Goal: Find specific page/section: Find specific page/section

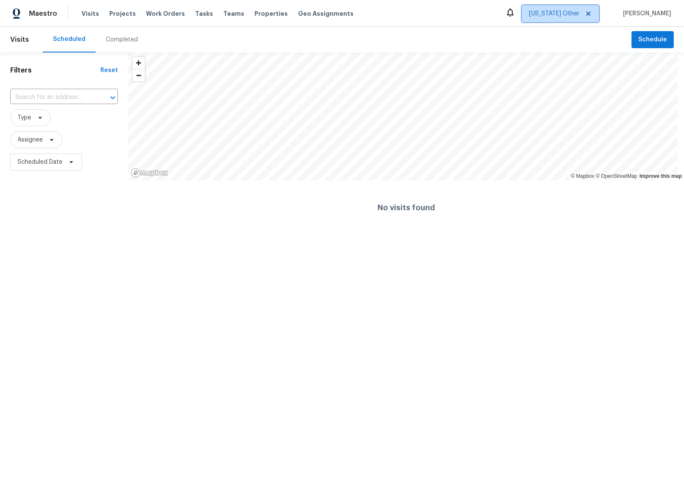
click at [565, 15] on span "Alabama Other" at bounding box center [554, 13] width 50 height 9
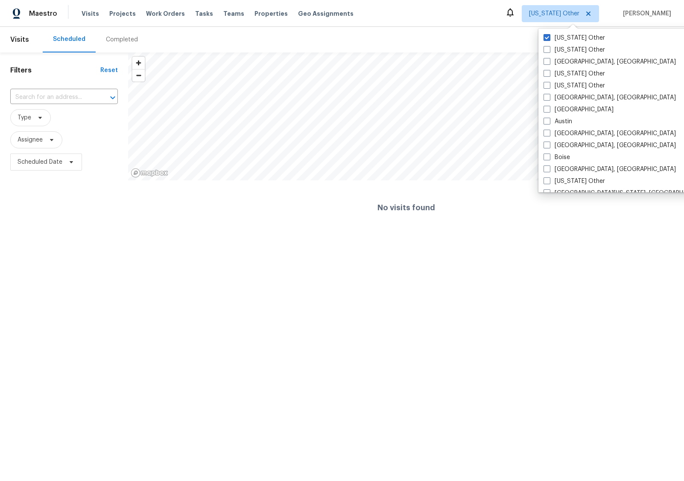
click at [184, 15] on div "Visits Projects Work Orders Tasks Teams Properties Geo Assignments" at bounding box center [223, 13] width 282 height 17
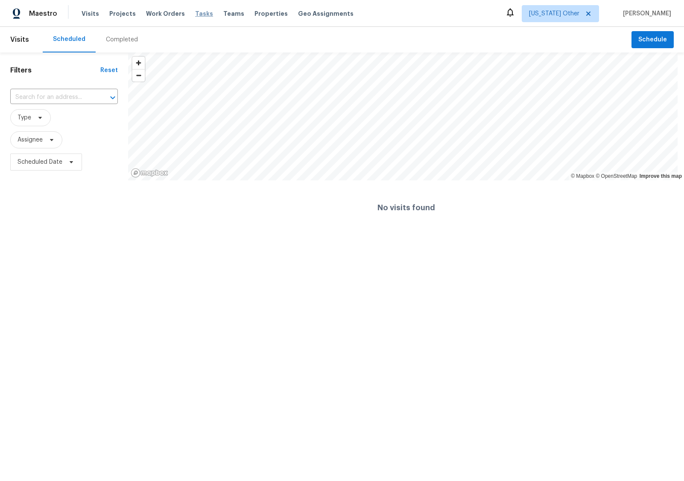
click at [196, 11] on span "Tasks" at bounding box center [204, 14] width 18 height 6
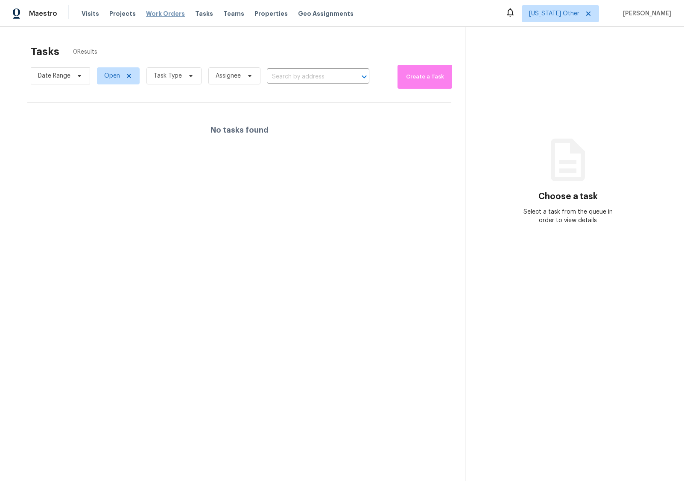
click at [162, 14] on span "Work Orders" at bounding box center [165, 13] width 39 height 9
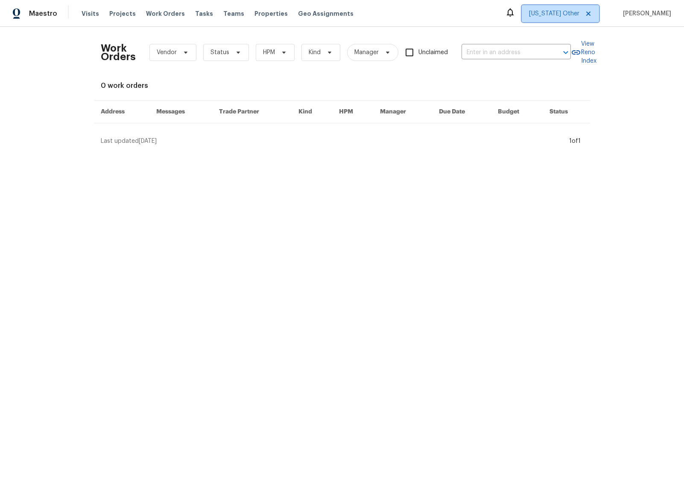
click at [566, 15] on span "Alabama Other" at bounding box center [554, 13] width 50 height 9
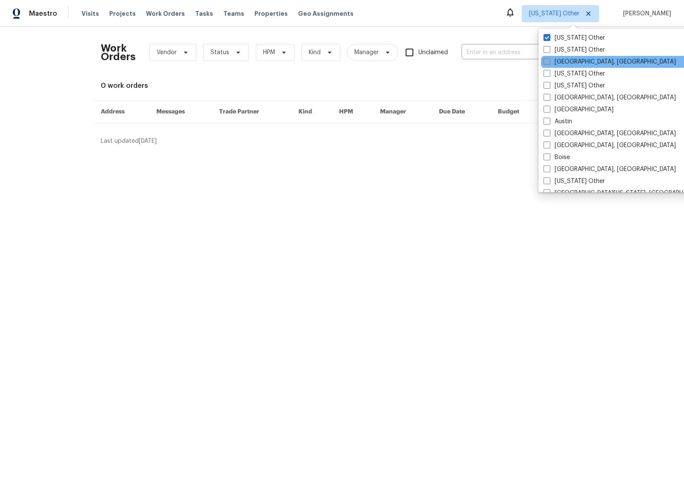
click at [547, 59] on span at bounding box center [546, 61] width 7 height 7
click at [547, 59] on input "[GEOGRAPHIC_DATA], [GEOGRAPHIC_DATA]" at bounding box center [546, 61] width 6 height 6
checkbox input "true"
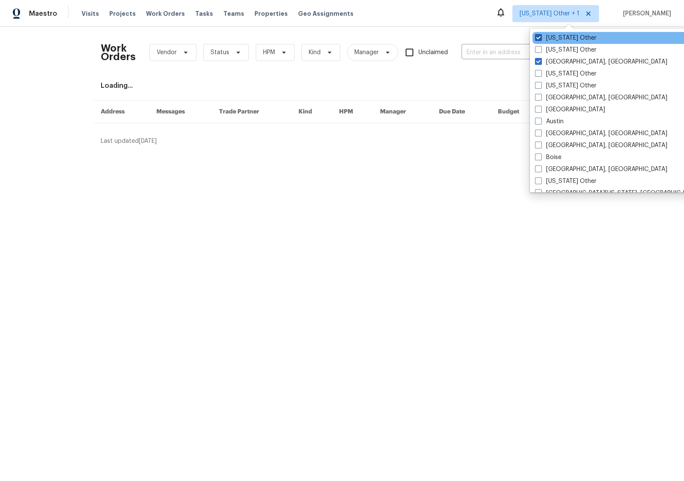
click at [538, 37] on span at bounding box center [538, 37] width 7 height 7
click at [538, 37] on input "Alabama Other" at bounding box center [538, 37] width 6 height 6
checkbox input "false"
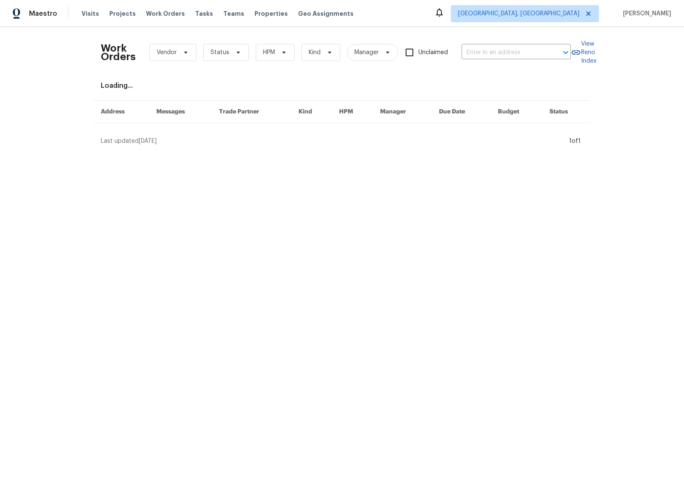
click at [485, 152] on html "Maestro Visits Projects Work Orders Tasks Teams Properties Geo Assignments Albu…" at bounding box center [342, 76] width 684 height 152
click at [195, 12] on span "Tasks" at bounding box center [204, 14] width 18 height 6
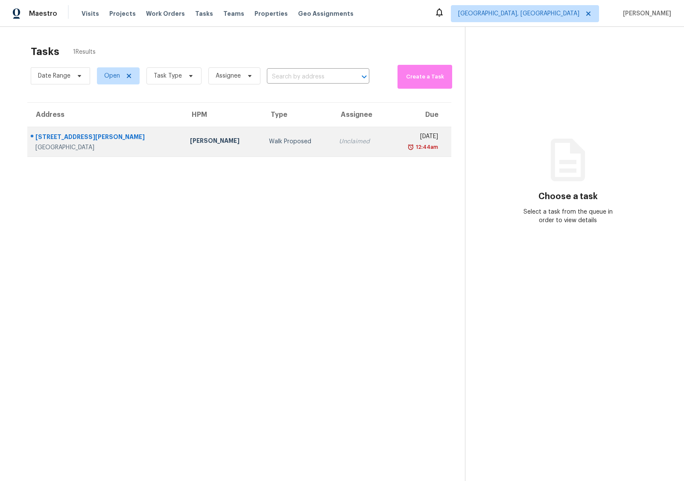
click at [59, 137] on div "2316 Britt St NE" at bounding box center [105, 138] width 141 height 11
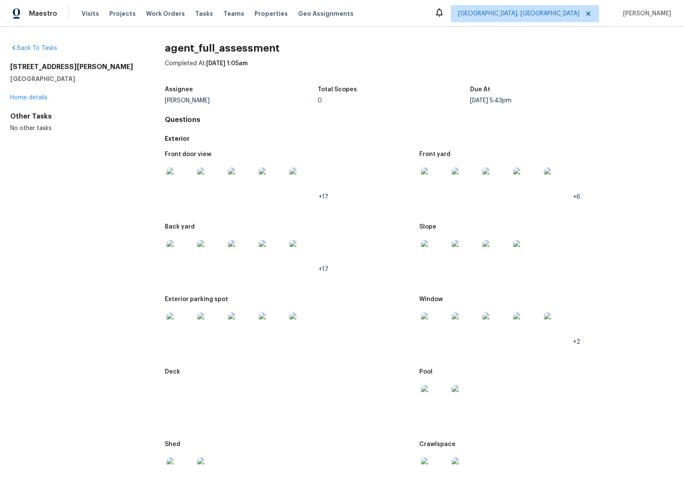
click at [172, 180] on img at bounding box center [179, 181] width 27 height 27
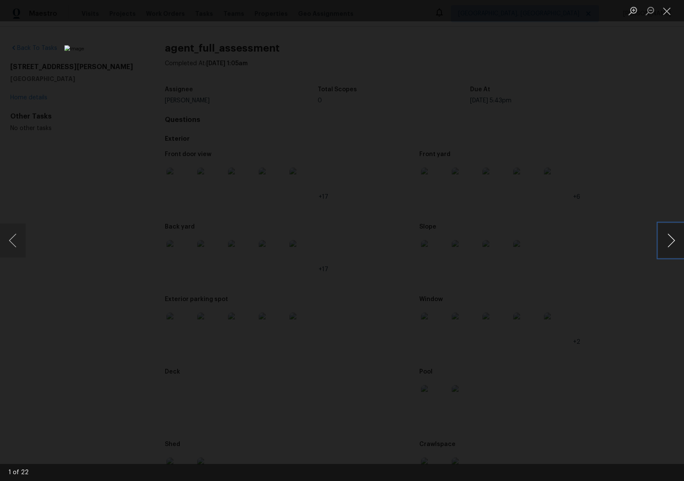
click at [665, 236] on button "Next image" at bounding box center [671, 241] width 26 height 34
click at [669, 237] on button "Next image" at bounding box center [671, 241] width 26 height 34
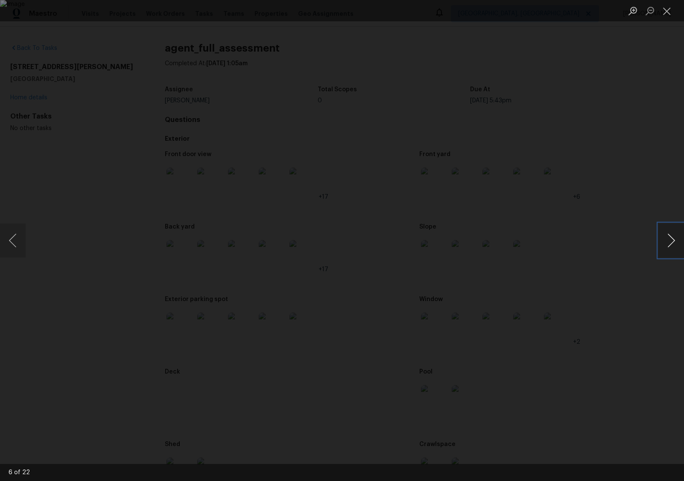
click at [669, 237] on button "Next image" at bounding box center [671, 241] width 26 height 34
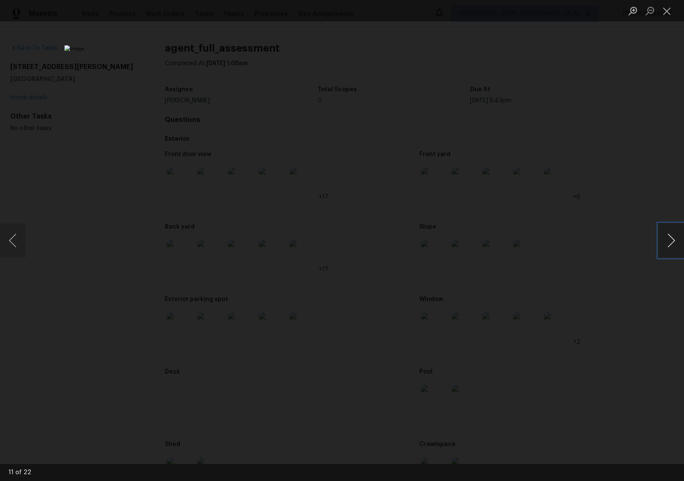
click at [669, 237] on button "Next image" at bounding box center [671, 241] width 26 height 34
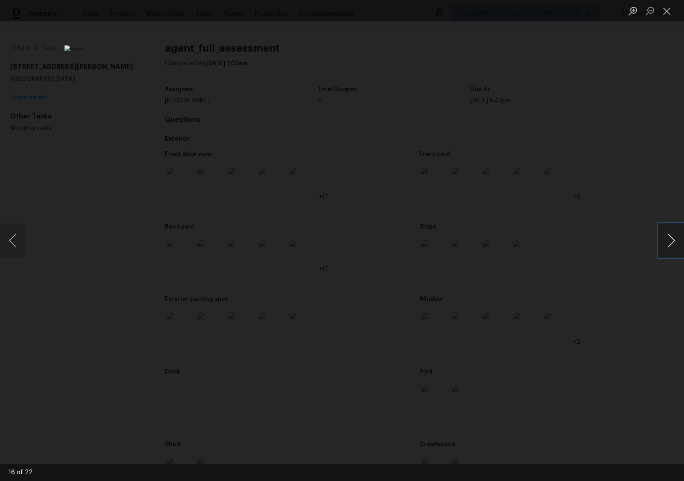
click at [669, 237] on button "Next image" at bounding box center [671, 241] width 26 height 34
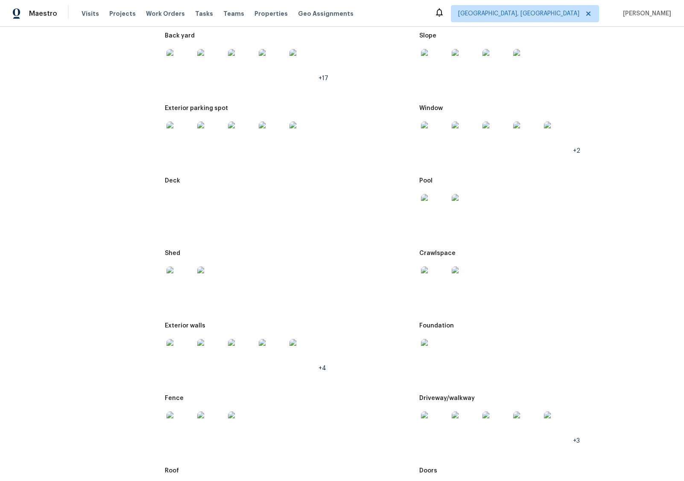
scroll to position [415, 0]
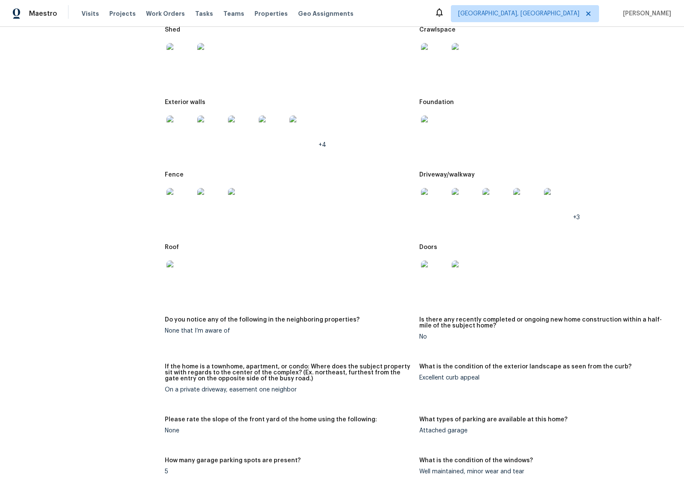
click at [434, 277] on img at bounding box center [434, 274] width 27 height 27
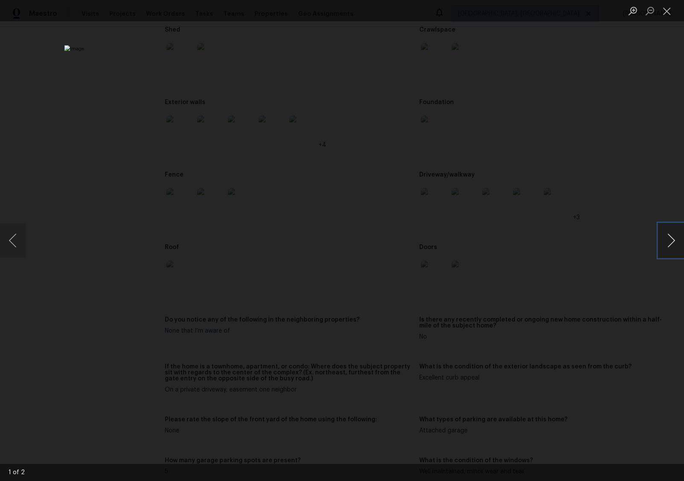
click at [674, 243] on button "Next image" at bounding box center [671, 241] width 26 height 34
click at [600, 157] on div "Lightbox" at bounding box center [342, 240] width 684 height 481
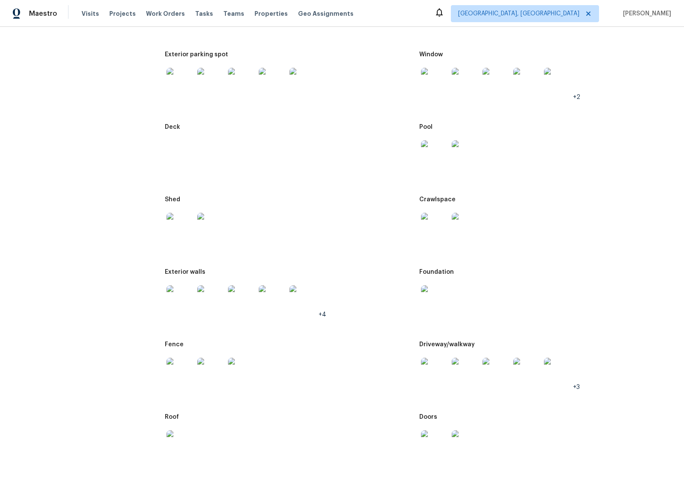
scroll to position [200, 0]
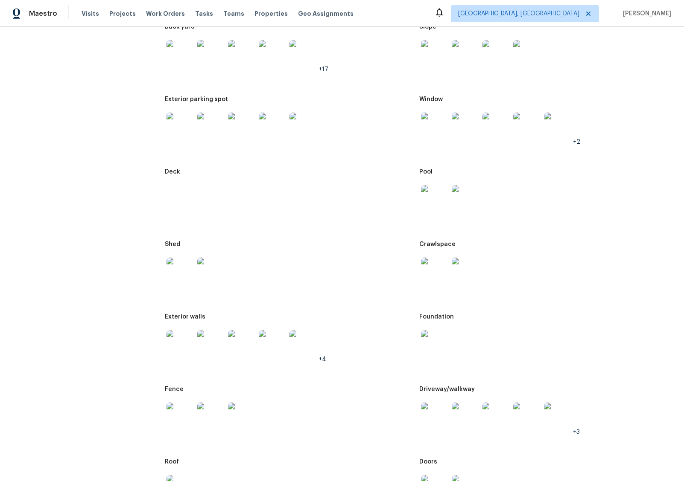
click at [433, 126] on img at bounding box center [434, 126] width 27 height 27
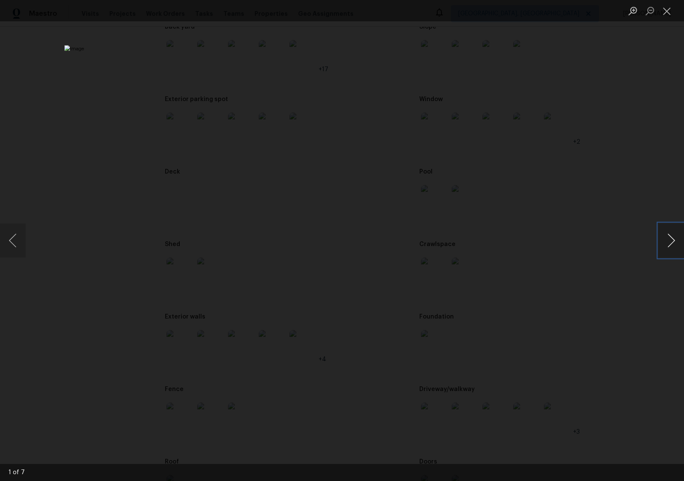
click at [669, 237] on button "Next image" at bounding box center [671, 241] width 26 height 34
click at [668, 236] on button "Next image" at bounding box center [671, 241] width 26 height 34
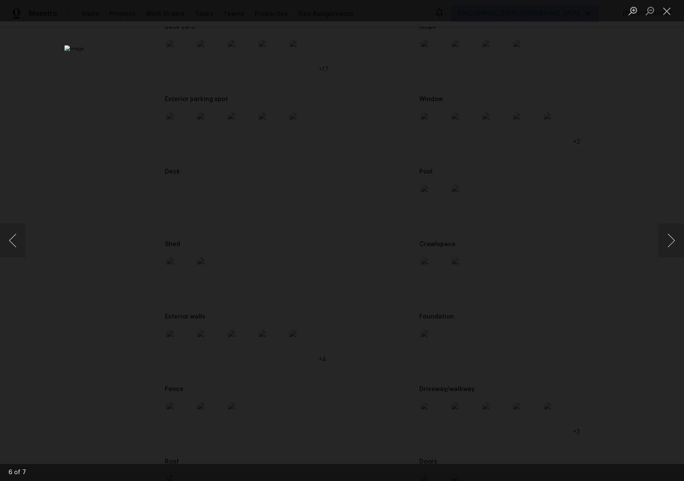
drag, startPoint x: 615, startPoint y: 94, endPoint x: 648, endPoint y: 61, distance: 46.5
click at [615, 94] on div "Lightbox" at bounding box center [342, 240] width 684 height 481
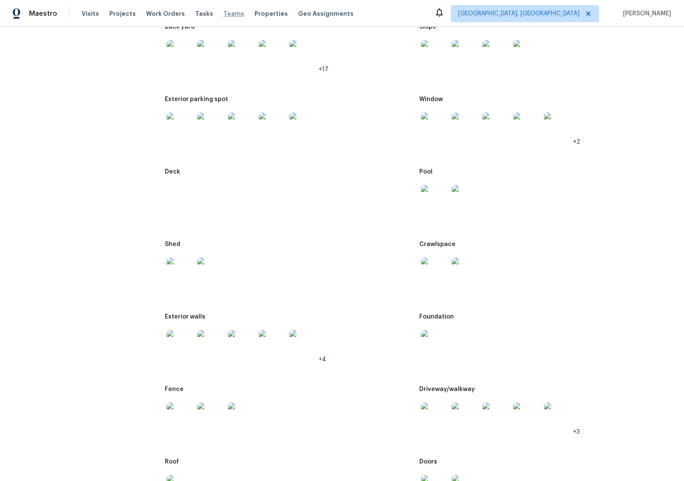
click at [226, 14] on span "Teams" at bounding box center [233, 13] width 21 height 9
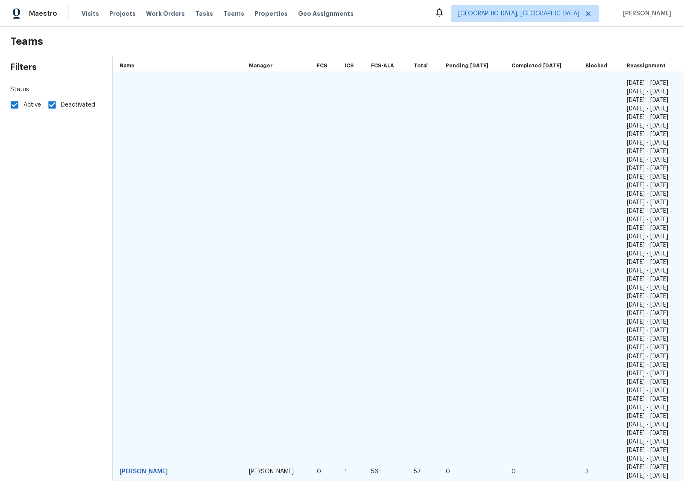
drag, startPoint x: 628, startPoint y: 159, endPoint x: 632, endPoint y: 192, distance: 32.7
click at [632, 192] on td "[DATE] - [DATE] [DATE] - [DATE] [DATE] - [DATE] [DATE] - [DATE] [DATE] - [DATE]…" at bounding box center [652, 472] width 64 height 800
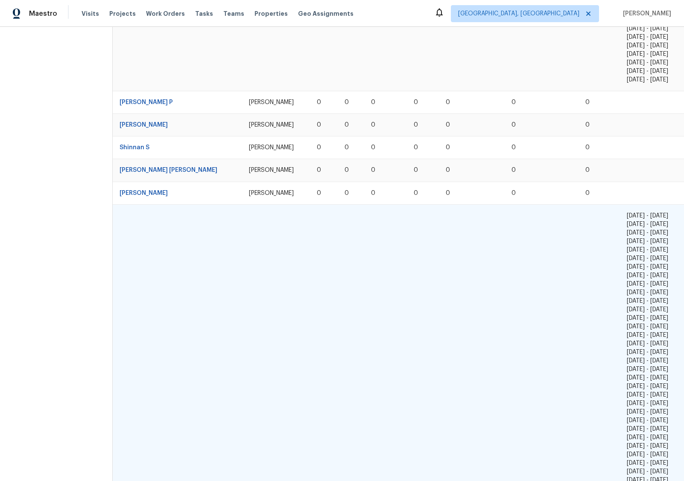
scroll to position [784, 0]
